Goal: Find specific page/section: Find specific page/section

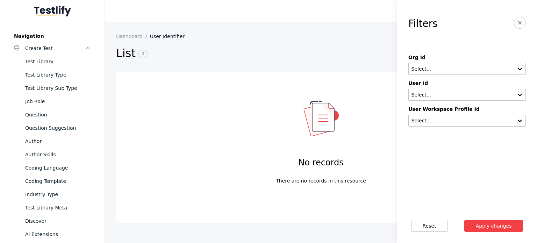
scroll to position [350, 0]
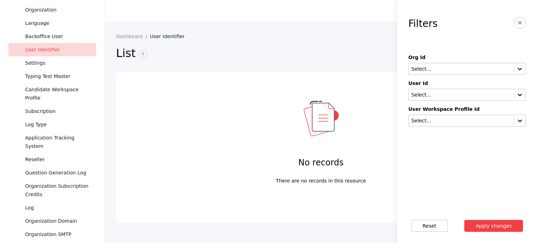
click at [64, 52] on div "User Identifier" at bounding box center [57, 49] width 65 height 8
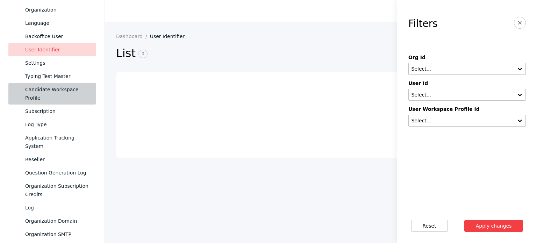
click at [63, 89] on div "Candidate Workspace Profile" at bounding box center [57, 93] width 65 height 17
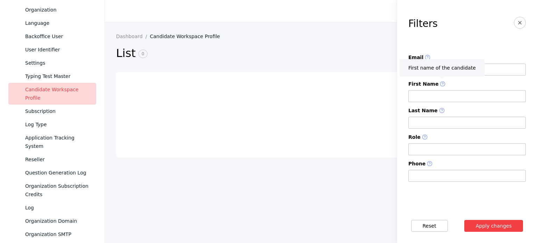
click at [448, 67] on input at bounding box center [467, 70] width 118 height 12
paste input "**********"
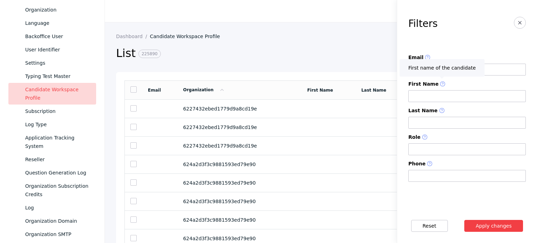
type input "**********"
click at [464, 220] on button "Apply changes" at bounding box center [493, 226] width 59 height 12
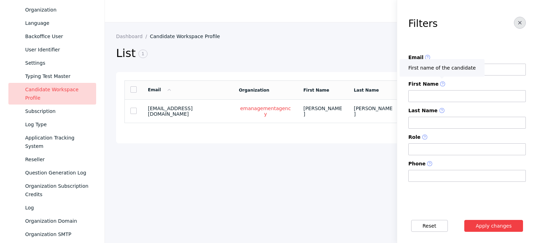
click at [522, 18] on button "button" at bounding box center [520, 23] width 12 height 12
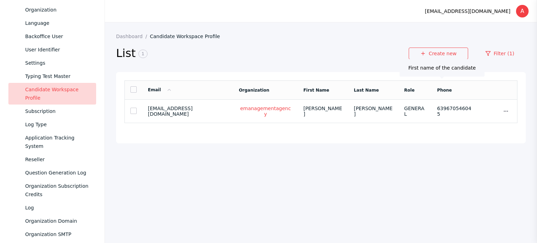
drag, startPoint x: 302, startPoint y: 116, endPoint x: 264, endPoint y: 126, distance: 39.1
click at [262, 124] on section "Email Organization First Name Last Name Role Phone [EMAIL_ADDRESS][DOMAIN_NAME]…" at bounding box center [321, 107] width 410 height 71
click at [263, 107] on td "emanagementagency" at bounding box center [265, 111] width 65 height 23
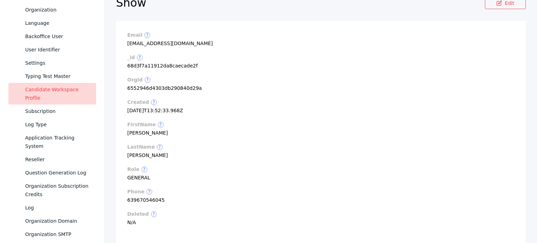
scroll to position [28, 0]
